Goal: Task Accomplishment & Management: Manage account settings

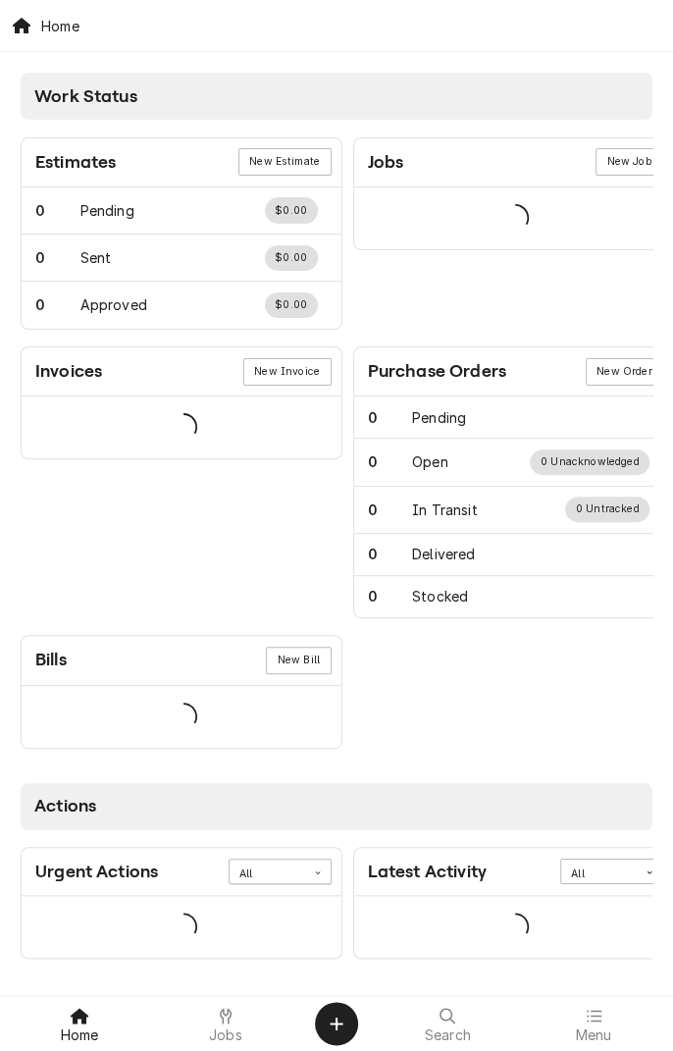
click at [225, 1015] on icon at bounding box center [226, 1016] width 12 height 16
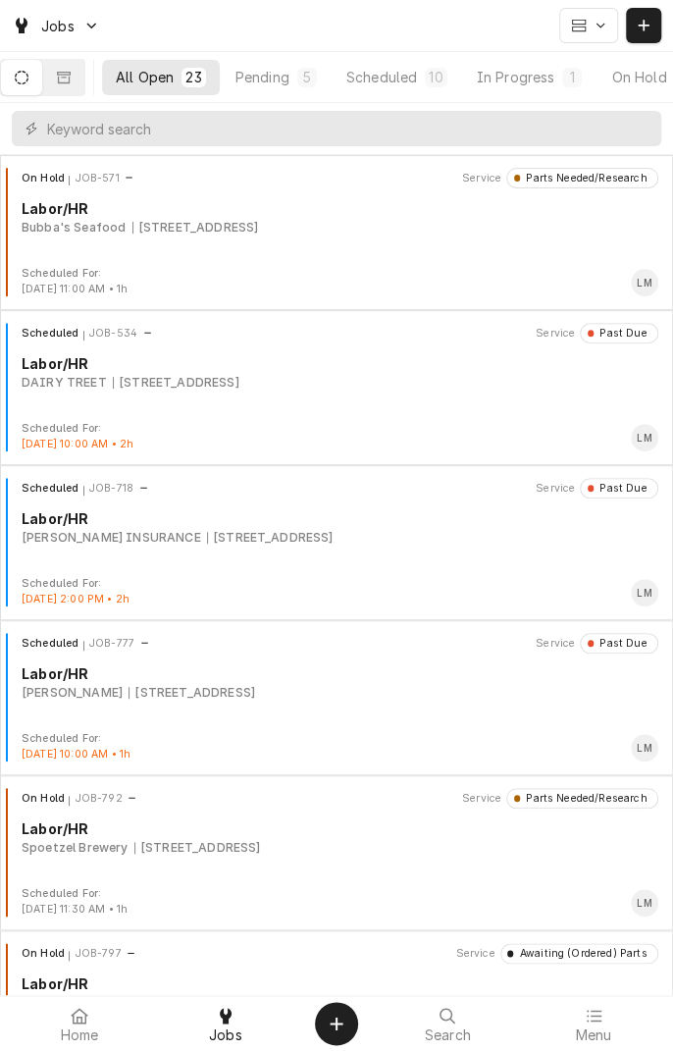
click at [176, 857] on div "On Hold JOB-792 Service Parts Needed/Research Labor/HR Spoetzel Brewery 1604 Ho…" at bounding box center [337, 837] width 658 height 98
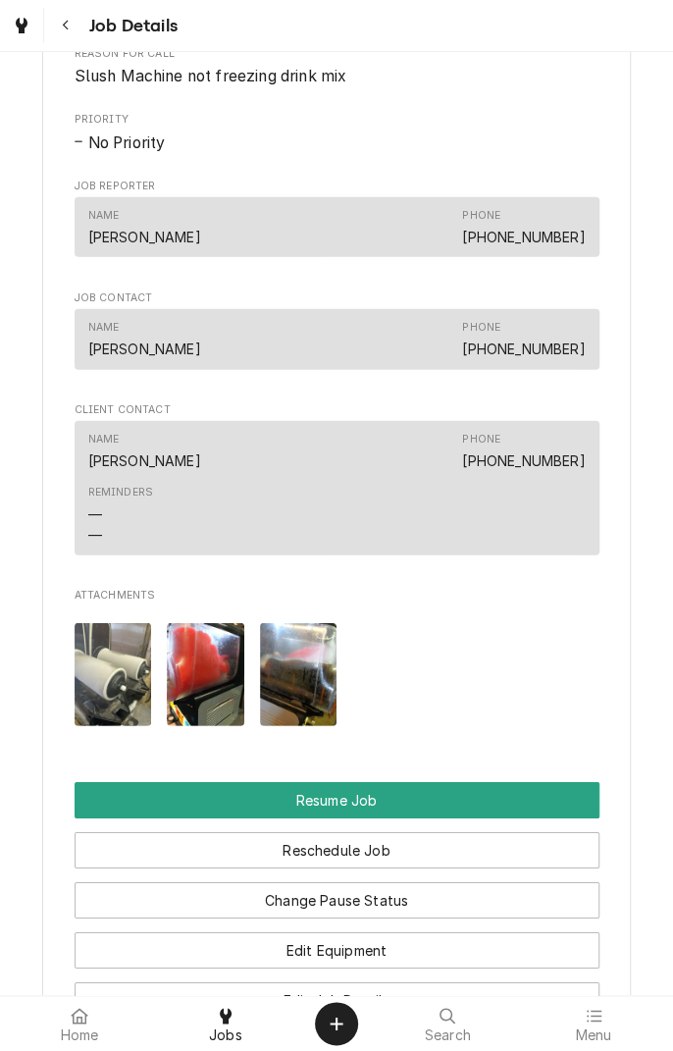
scroll to position [1361, 0]
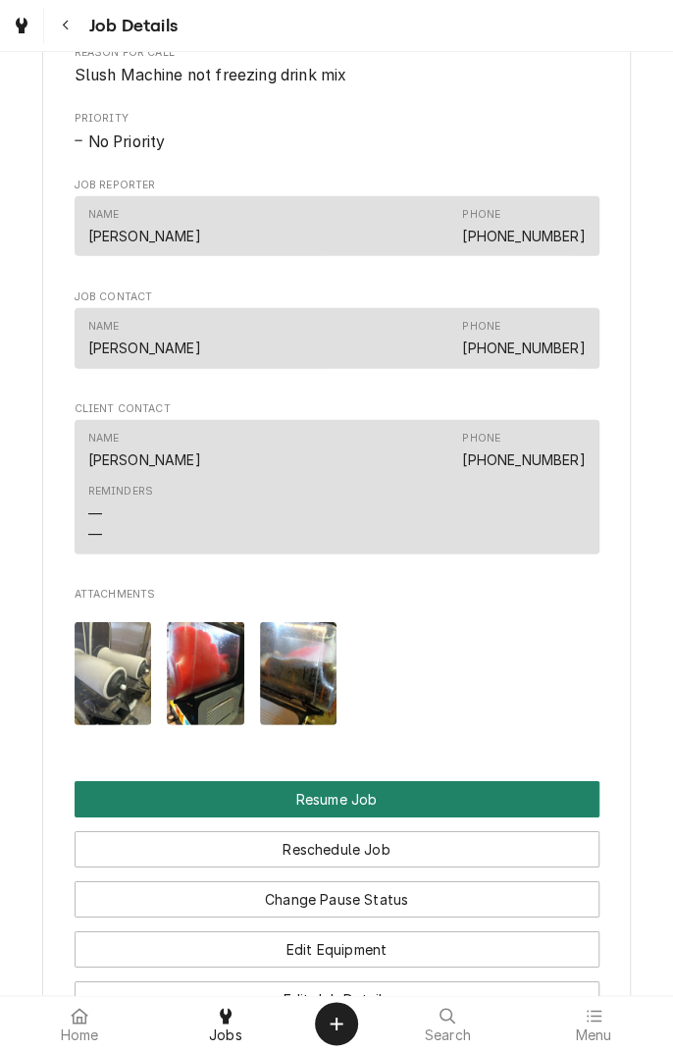
click at [373, 818] on button "Resume Job" at bounding box center [337, 799] width 525 height 36
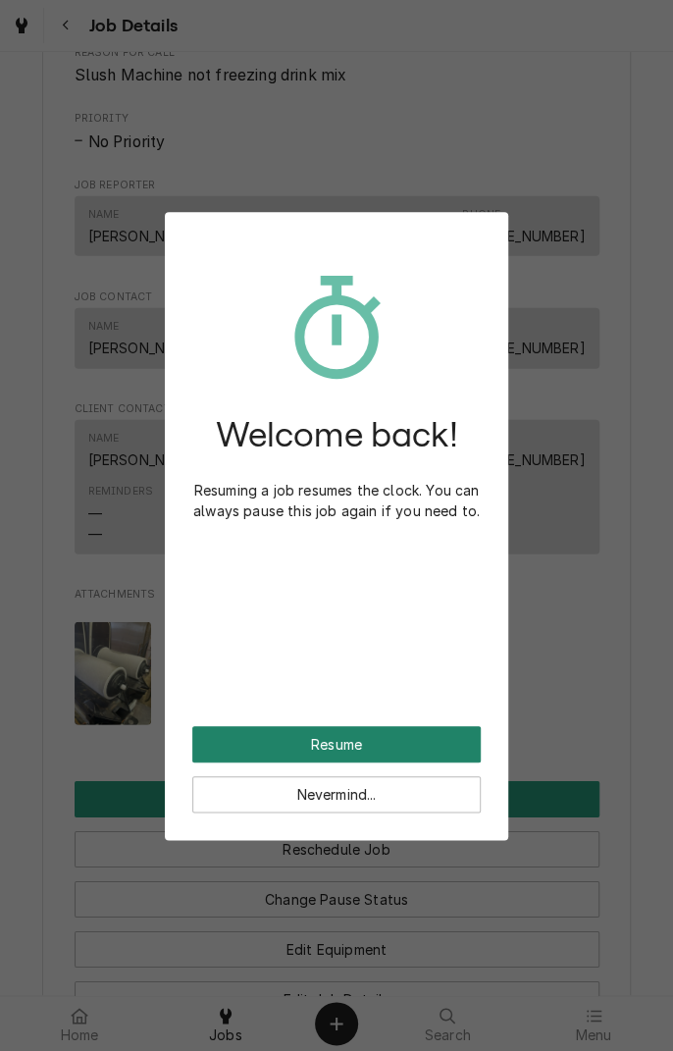
click at [409, 746] on button "Resume" at bounding box center [336, 744] width 289 height 36
